Goal: Information Seeking & Learning: Learn about a topic

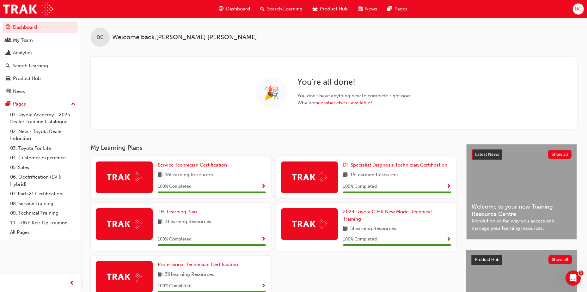
scroll to position [32, 0]
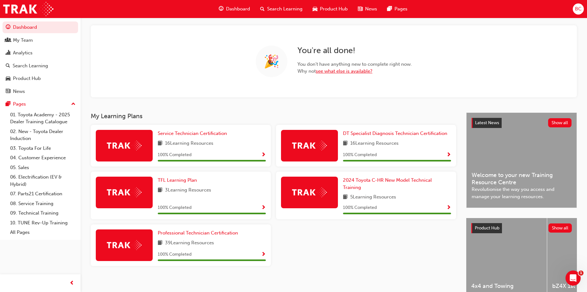
click at [329, 69] on link "see what else is available?" at bounding box center [344, 71] width 57 height 6
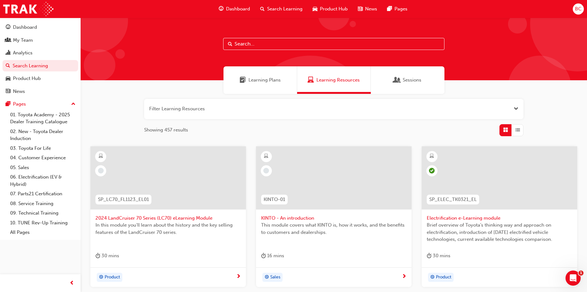
click at [270, 77] on span "Learning Plans" at bounding box center [264, 79] width 32 height 7
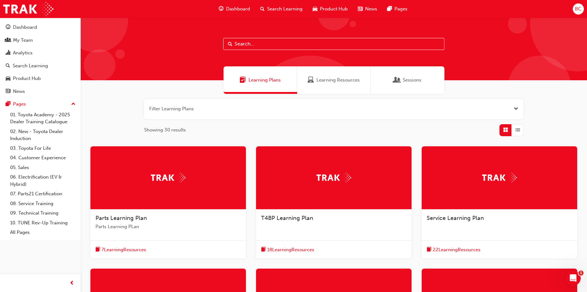
click at [330, 77] on span "Learning Resources" at bounding box center [337, 79] width 43 height 7
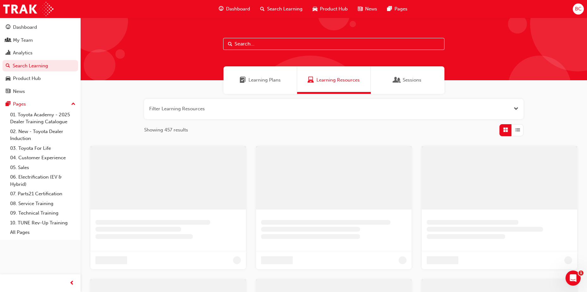
click at [284, 77] on div "Learning Plans" at bounding box center [260, 79] width 74 height 27
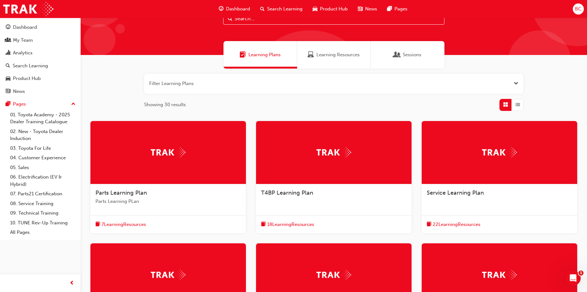
scroll to position [63, 0]
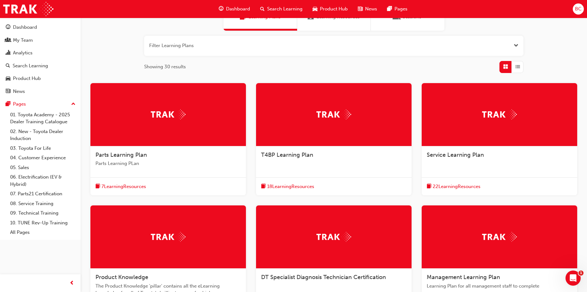
click at [297, 154] on span "T4BP Learning Plan" at bounding box center [287, 154] width 52 height 7
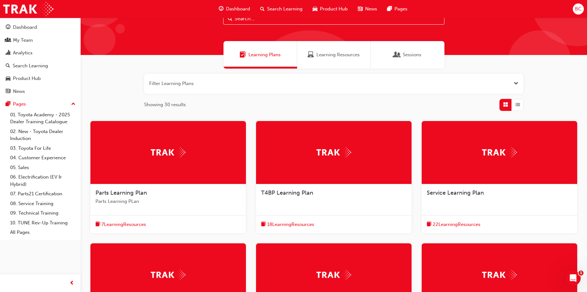
scroll to position [152, 0]
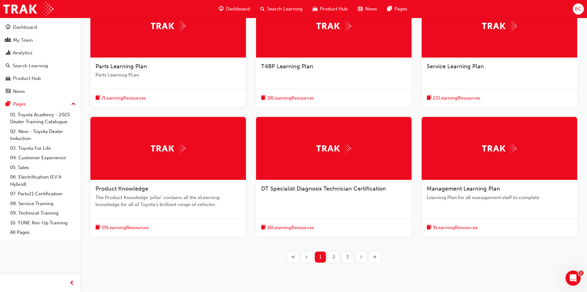
click at [309, 190] on span "DT Specialist Diagnosis Technician Certification" at bounding box center [323, 188] width 125 height 7
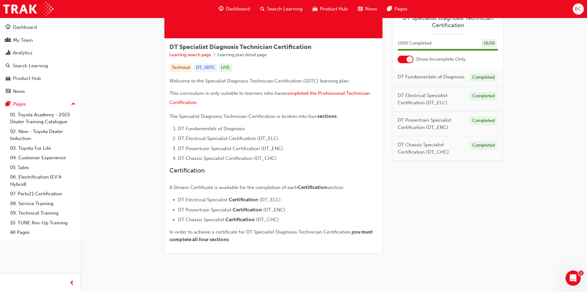
scroll to position [96, 0]
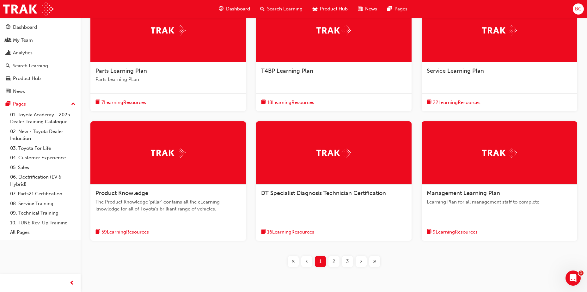
scroll to position [174, 0]
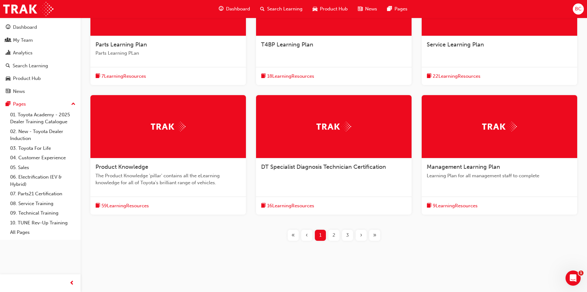
click at [478, 165] on span "Management Learning Plan" at bounding box center [463, 166] width 73 height 7
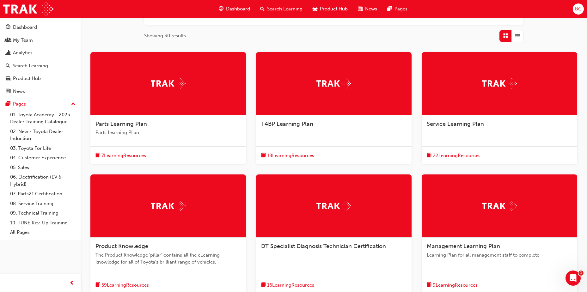
scroll to position [174, 0]
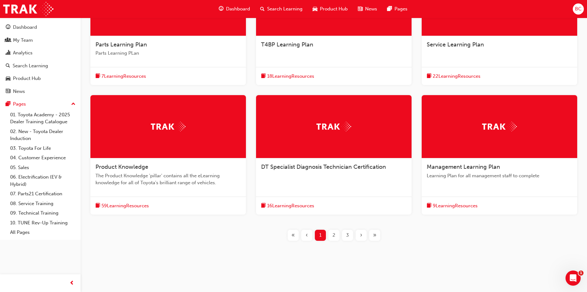
click at [330, 236] on div "2" at bounding box center [333, 235] width 11 height 11
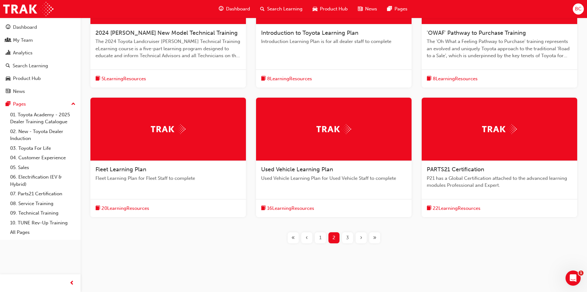
scroll to position [188, 0]
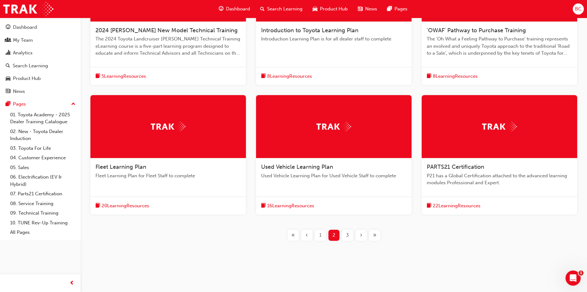
click at [345, 238] on div "3" at bounding box center [347, 235] width 11 height 11
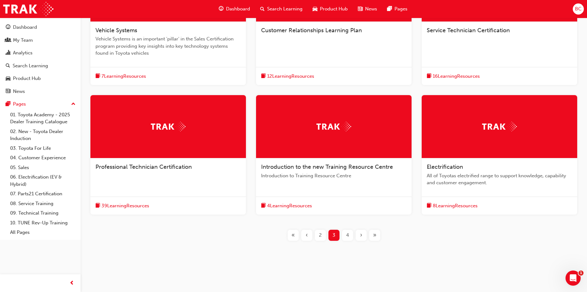
click at [349, 235] on div "4" at bounding box center [347, 235] width 11 height 11
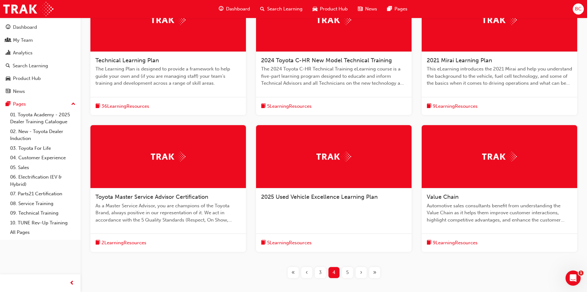
scroll to position [195, 0]
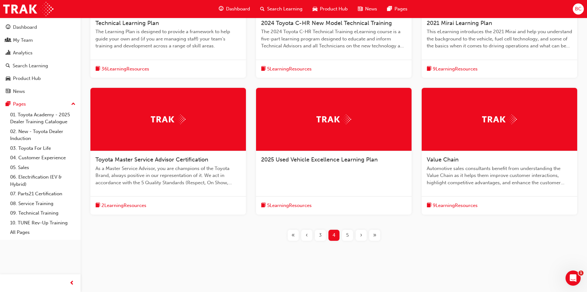
click at [346, 236] on span "5" at bounding box center [347, 235] width 3 height 7
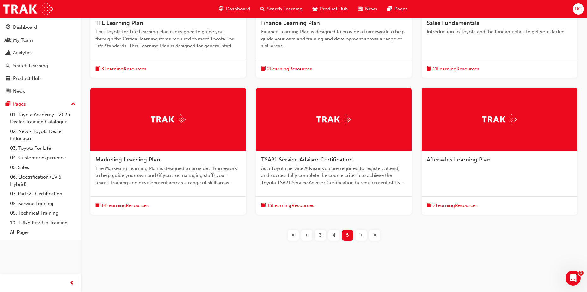
click at [577, 4] on div "BC" at bounding box center [578, 8] width 11 height 11
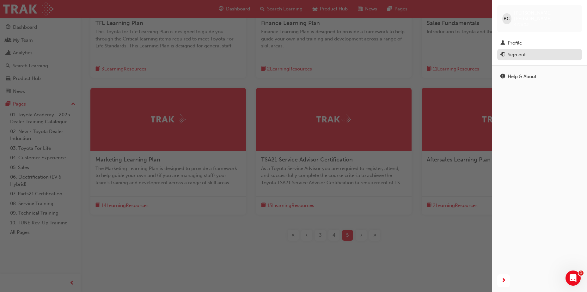
click at [516, 52] on div "Sign out" at bounding box center [517, 54] width 18 height 7
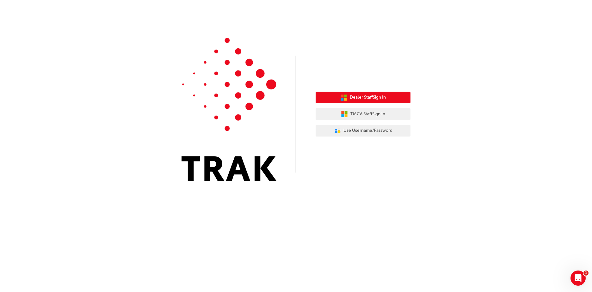
click at [393, 94] on button "Dealer Staff Sign In" at bounding box center [362, 98] width 95 height 12
